Goal: Information Seeking & Learning: Learn about a topic

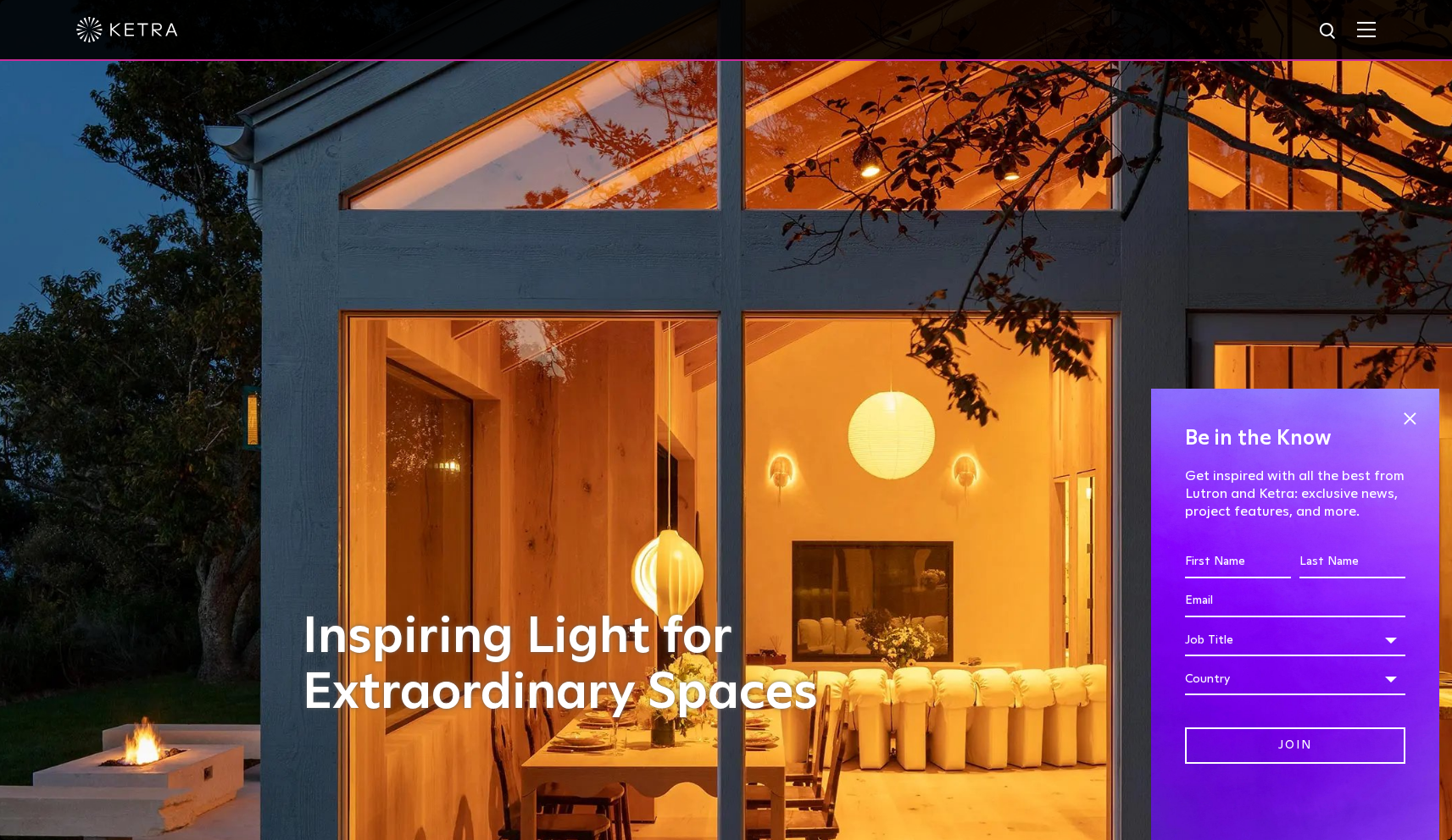
click at [1397, 29] on div at bounding box center [726, 30] width 1452 height 61
click at [1388, 30] on div at bounding box center [726, 30] width 1452 height 61
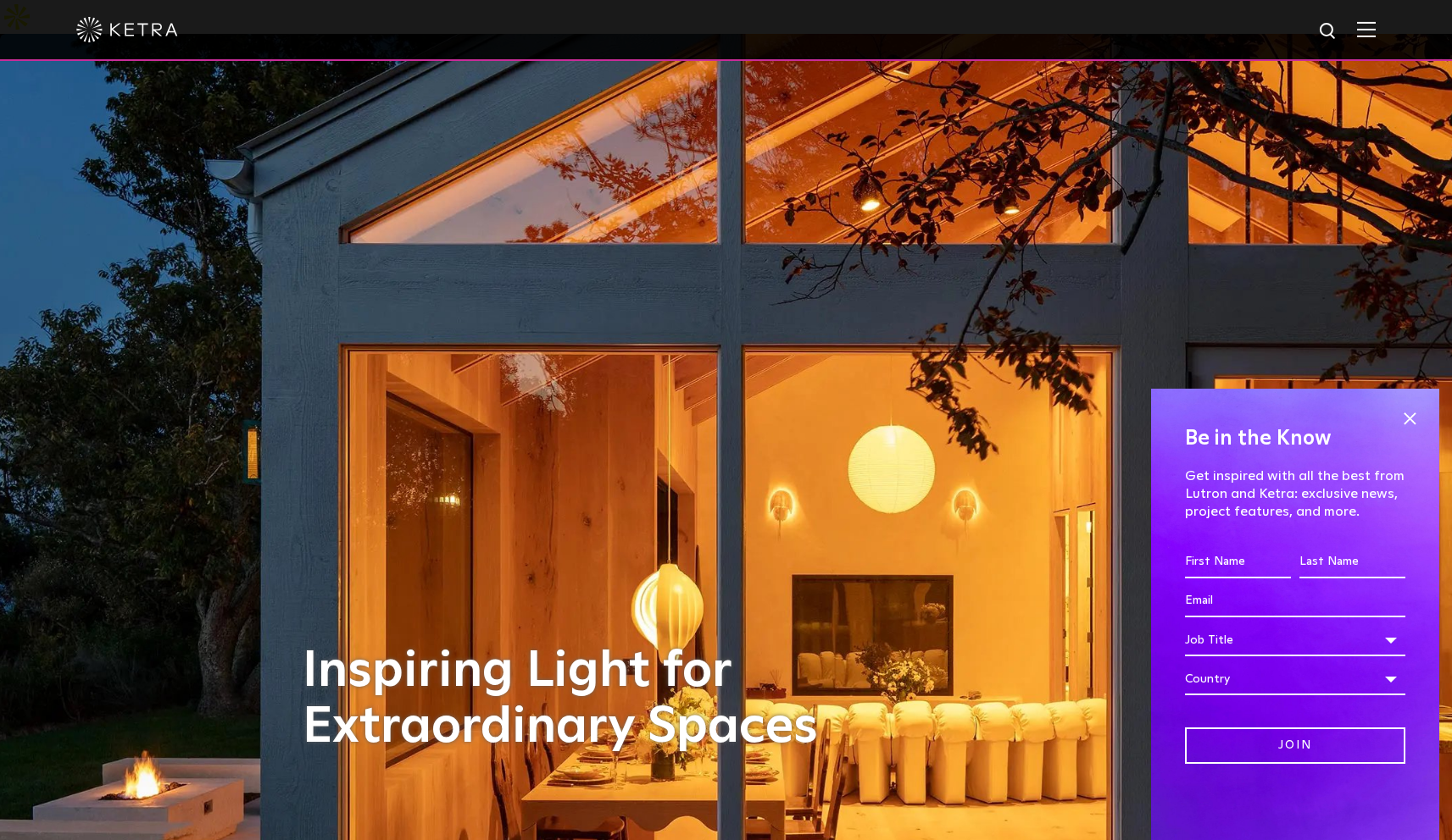
click at [1405, 397] on div "Be in the Know Get inspired with all the best from Lutron and Ketra: exclusive …" at bounding box center [1295, 614] width 288 height 451
click at [1408, 406] on span at bounding box center [1409, 419] width 26 height 26
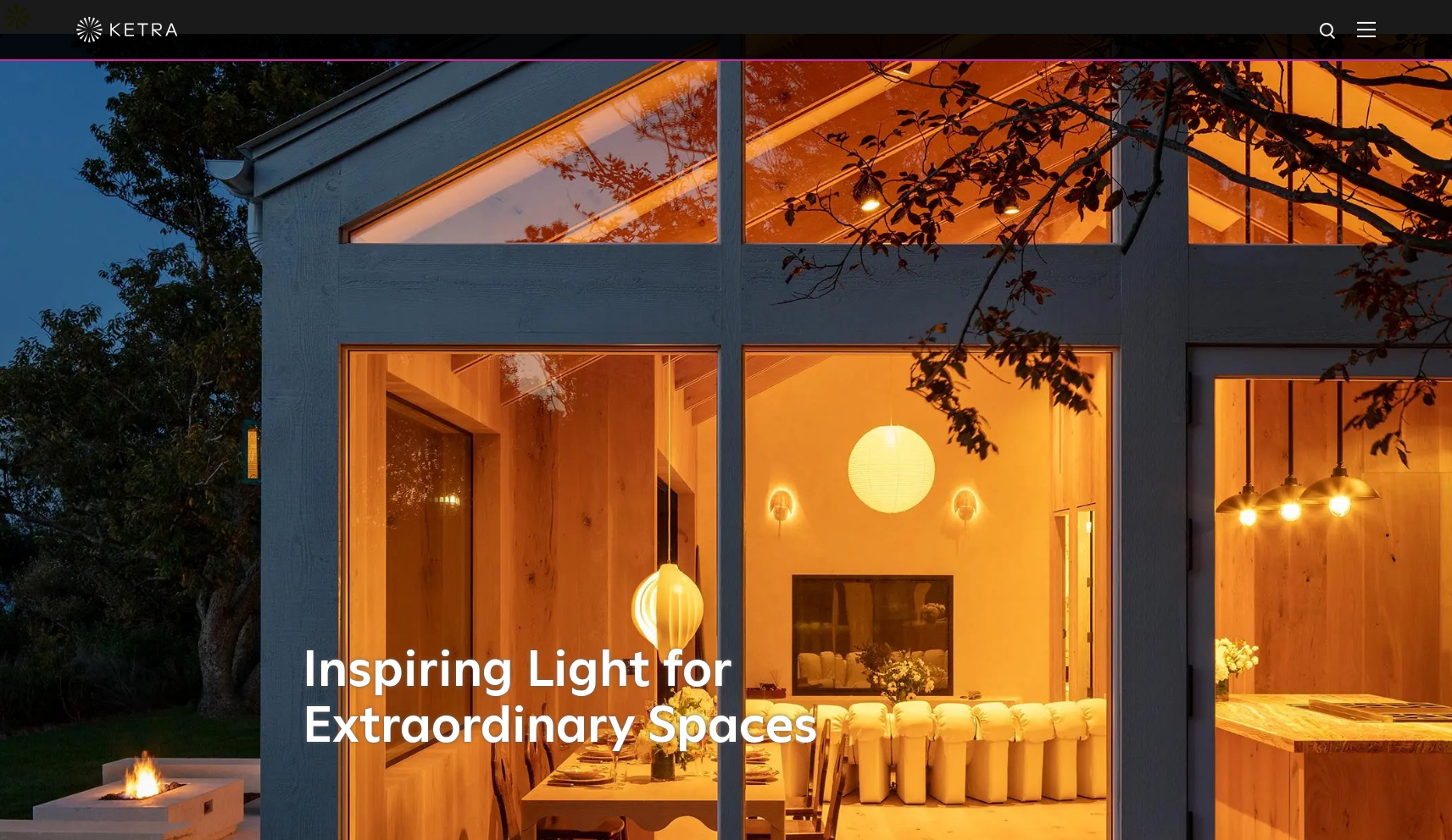
click at [1408, 416] on img at bounding box center [726, 453] width 1888 height 1092
click at [1375, 29] on img at bounding box center [1365, 29] width 19 height 16
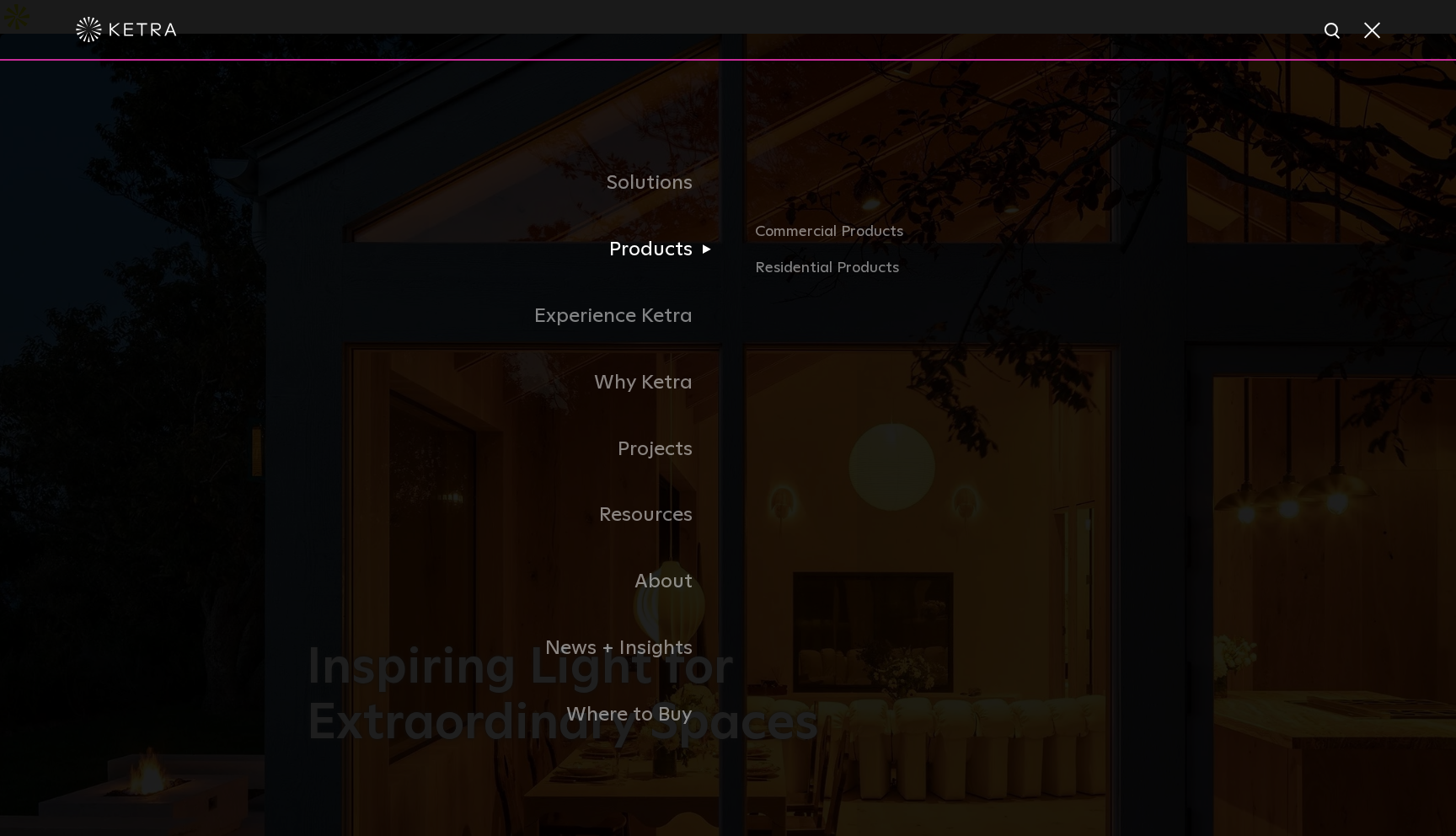
click at [633, 236] on link "Products" at bounding box center [517, 249] width 421 height 66
